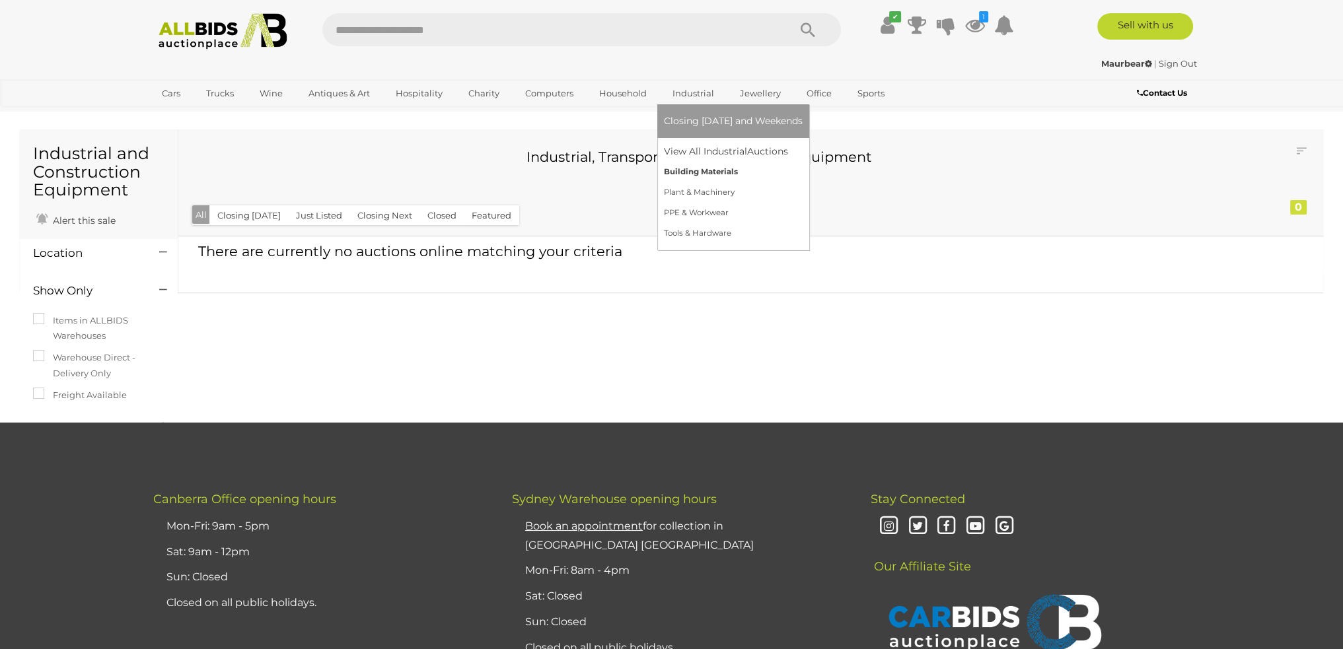
click at [702, 178] on link "Building Materials" at bounding box center [733, 172] width 139 height 20
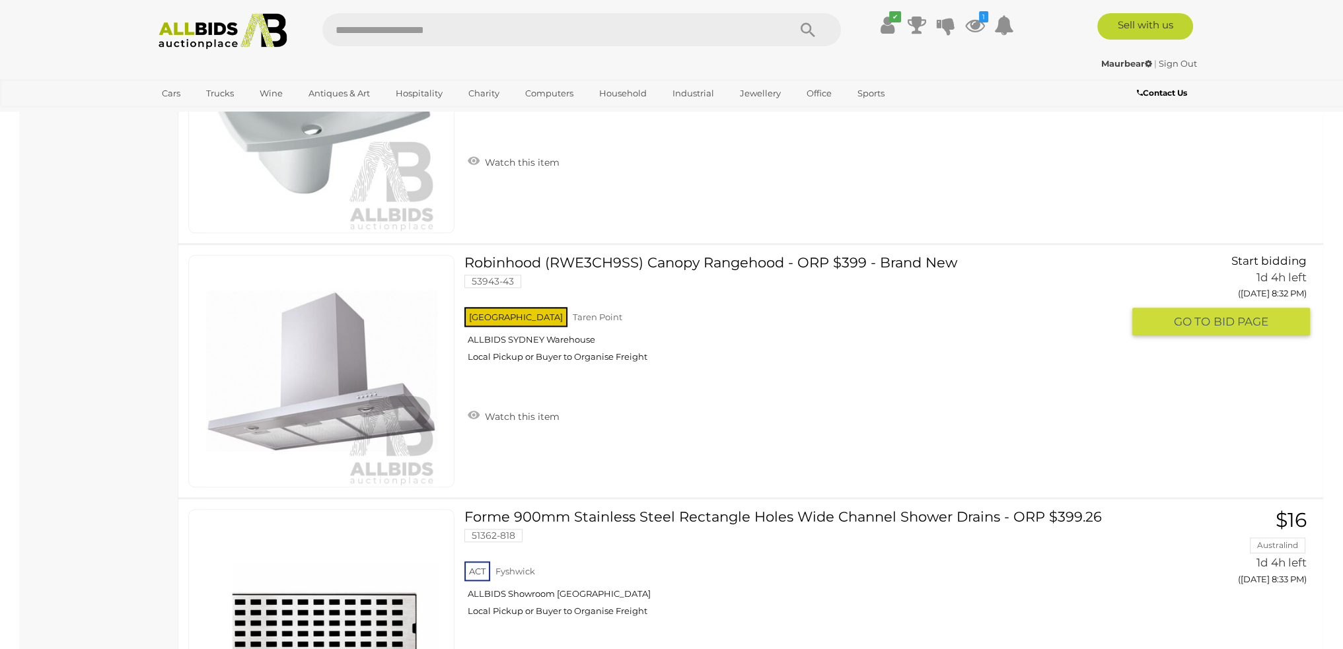
scroll to position [8719, 0]
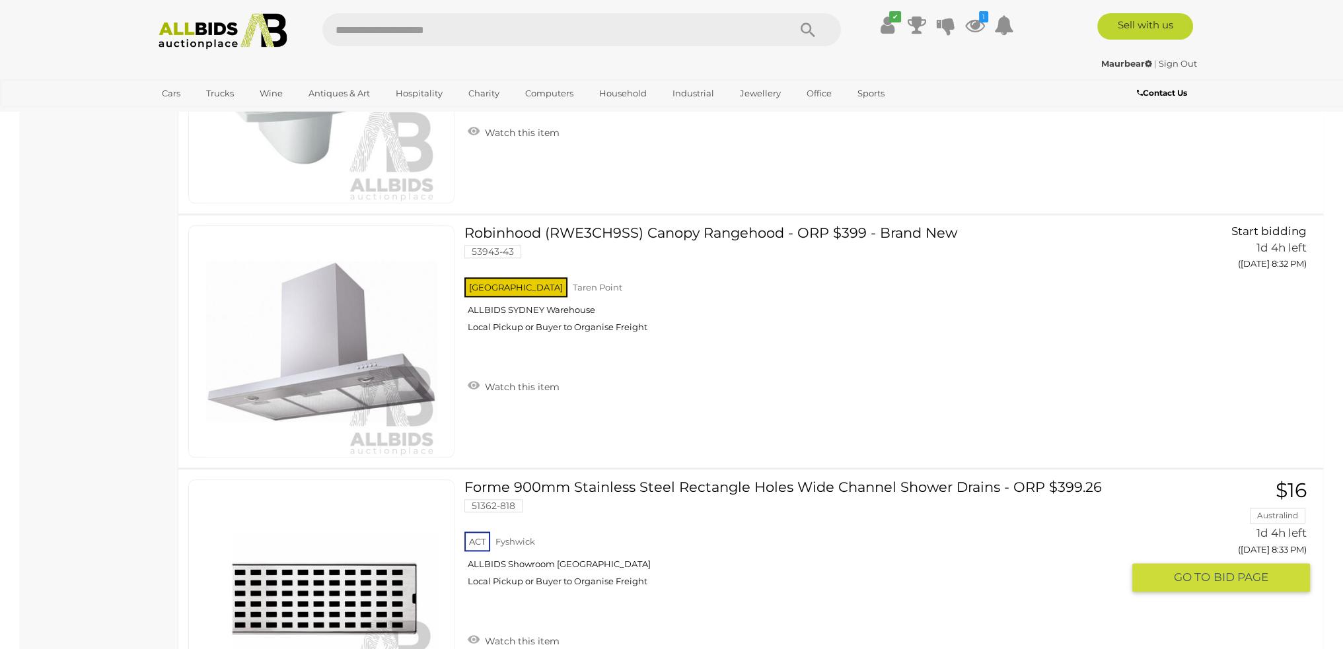
click at [727, 480] on link "Forme 900mm Stainless Steel Rectangle Holes Wide Channel Shower Drains - ORP $3…" at bounding box center [798, 539] width 648 height 118
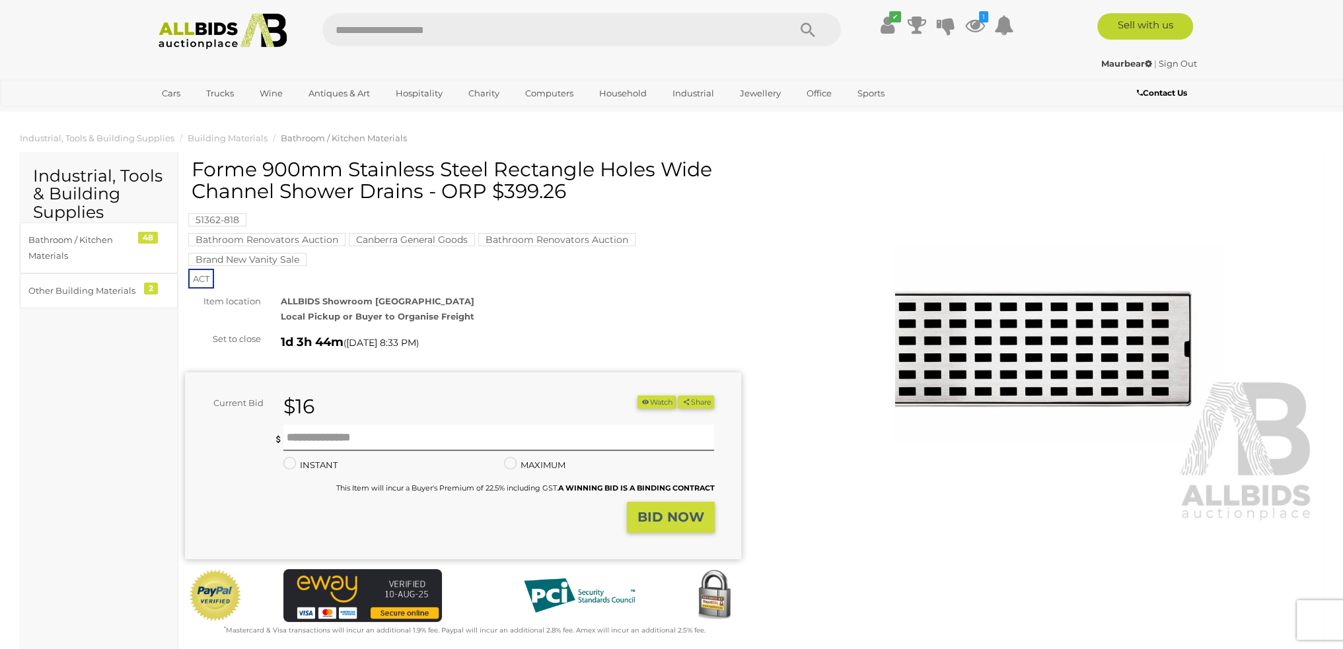
click at [766, 311] on img at bounding box center [1039, 344] width 556 height 358
